Goal: Transaction & Acquisition: Purchase product/service

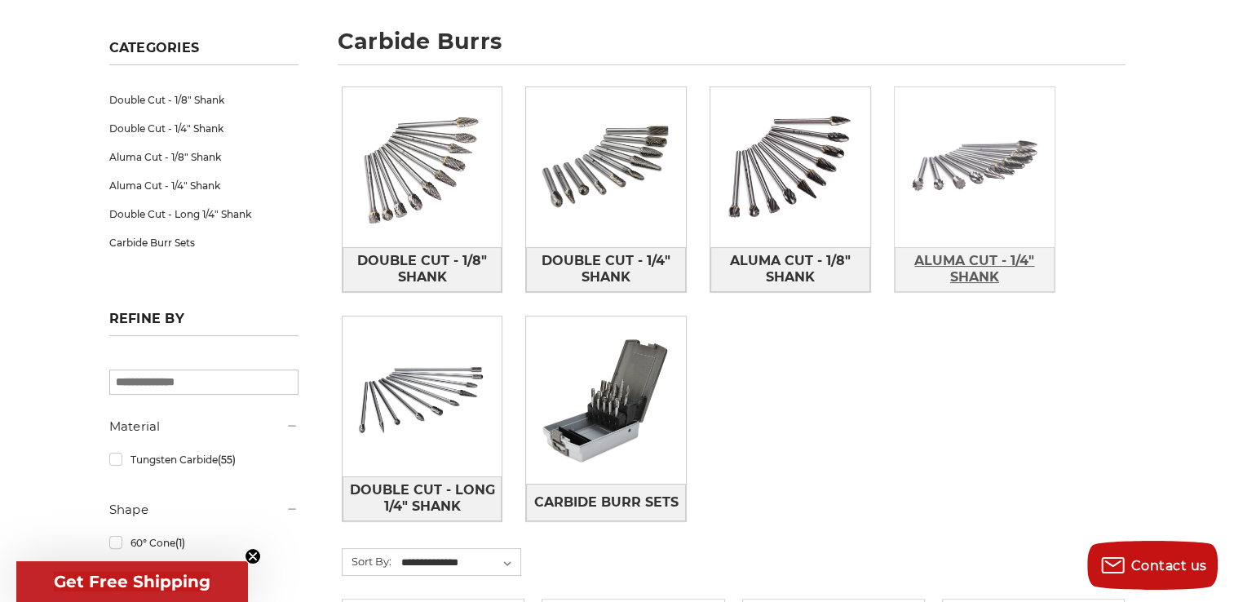
scroll to position [228, 0]
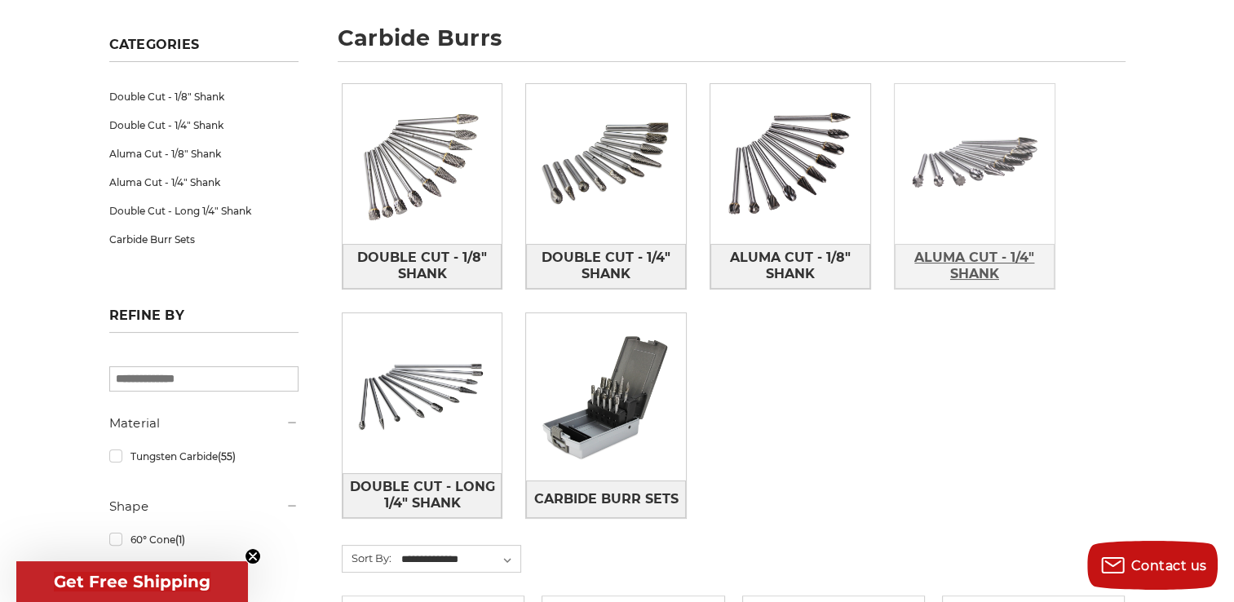
click at [969, 262] on span "Aluma Cut - 1/4" Shank" at bounding box center [975, 266] width 158 height 44
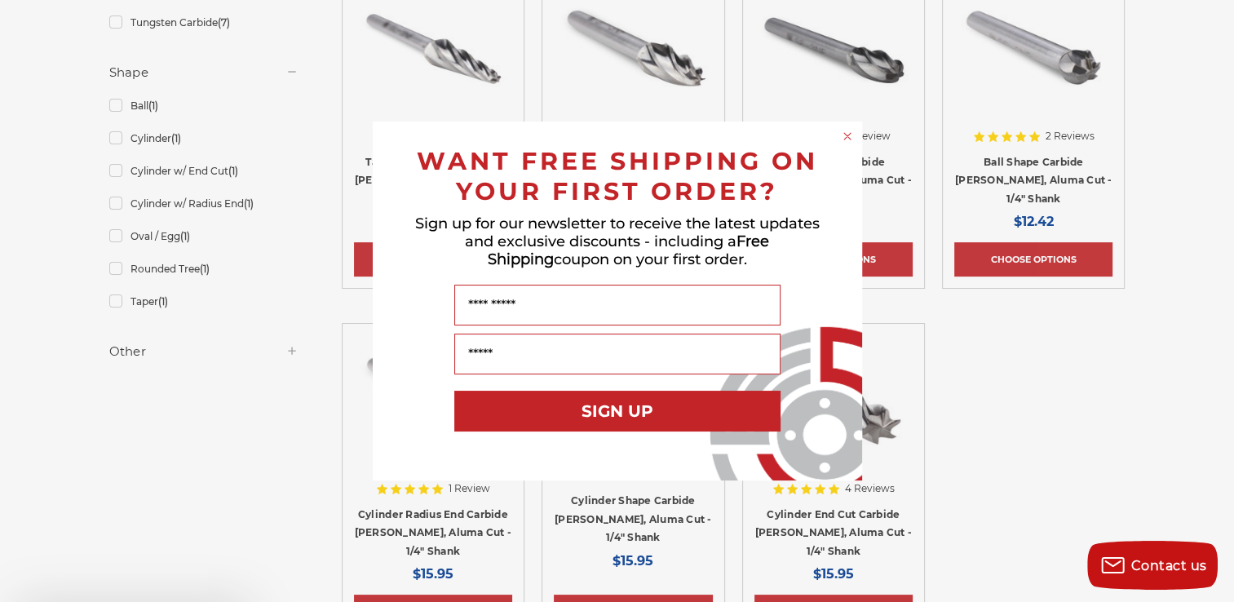
scroll to position [489, 0]
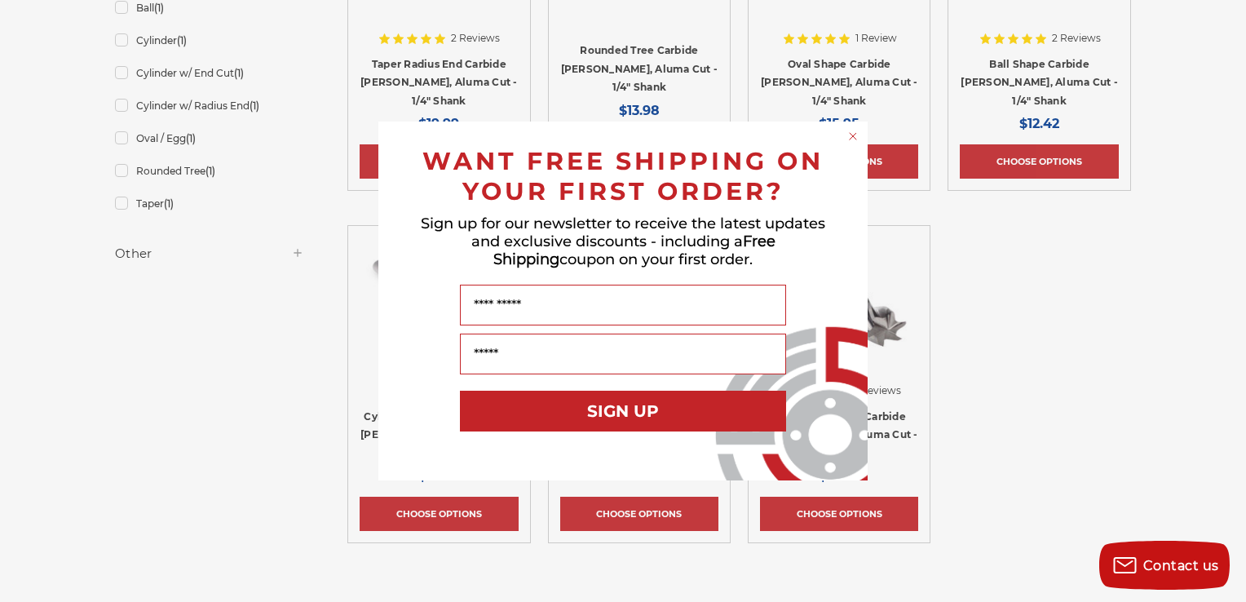
click at [852, 136] on icon "Close dialog" at bounding box center [853, 136] width 7 height 7
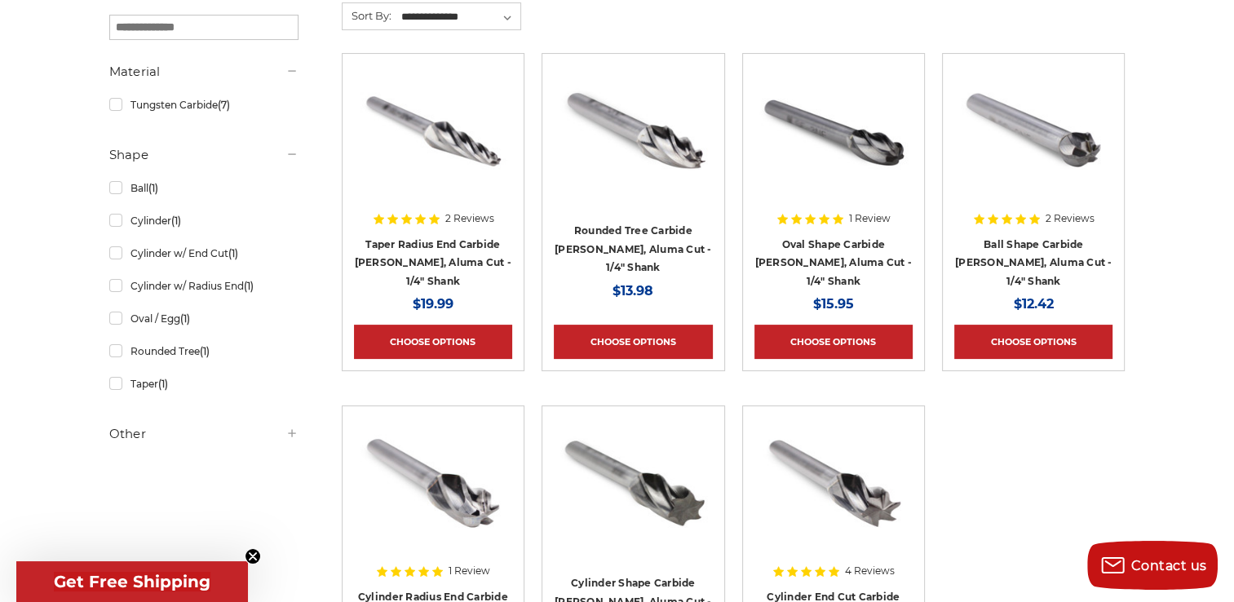
scroll to position [294, 0]
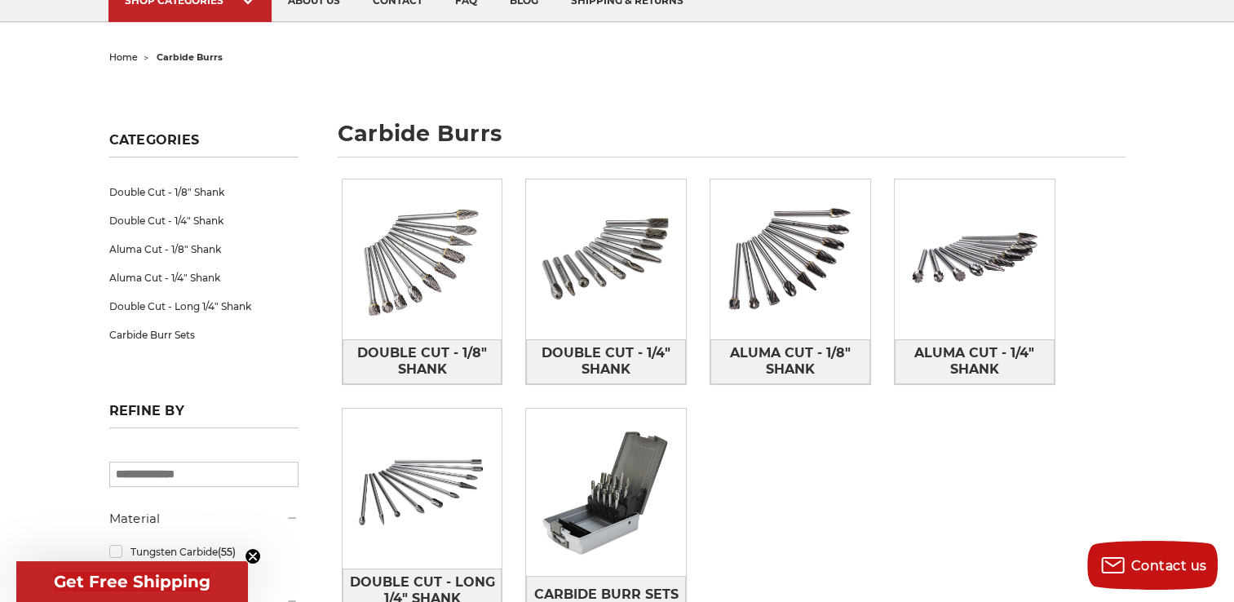
scroll to position [130, 0]
